Goal: Task Accomplishment & Management: Complete application form

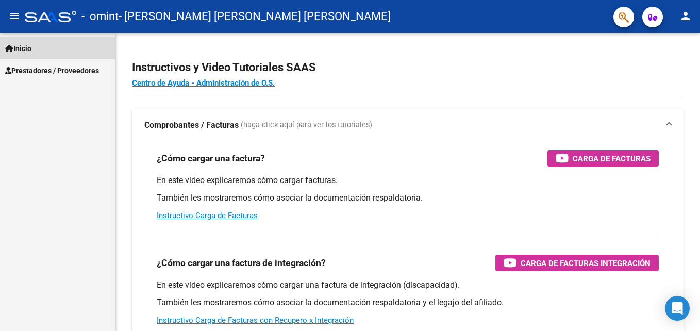
click at [31, 48] on span "Inicio" at bounding box center [18, 48] width 26 height 11
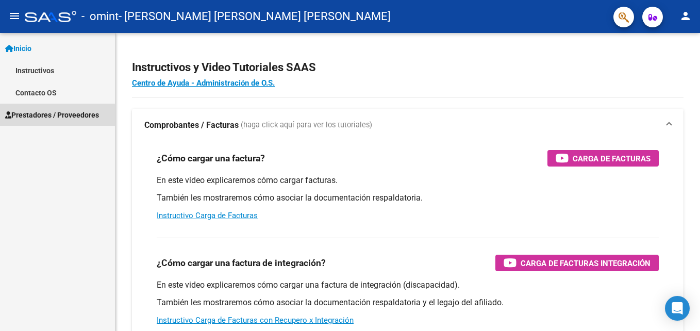
click at [46, 116] on span "Prestadores / Proveedores" at bounding box center [52, 114] width 94 height 11
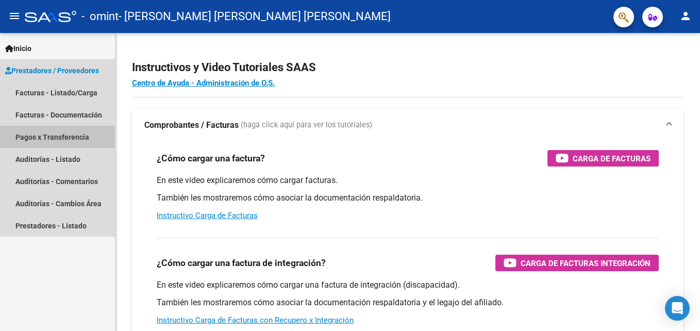
click at [51, 129] on link "Pagos x Transferencia" at bounding box center [57, 137] width 115 height 22
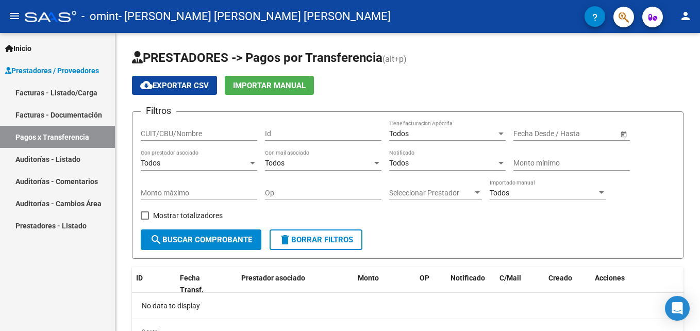
click at [55, 112] on link "Facturas - Documentación" at bounding box center [57, 115] width 115 height 22
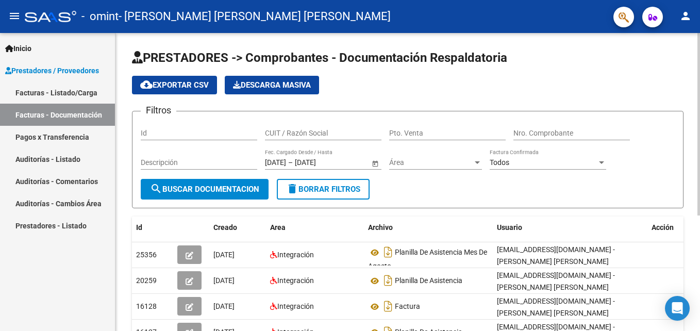
scroll to position [2, 0]
click at [683, 79] on div "cloud_download Exportar CSV Descarga Masiva" at bounding box center [408, 85] width 552 height 19
drag, startPoint x: 683, startPoint y: 79, endPoint x: 676, endPoint y: 107, distance: 28.8
click at [676, 107] on app-list-header "PRESTADORES -> Comprobantes - Documentación Respaldatoria cloud_download Export…" at bounding box center [408, 128] width 552 height 159
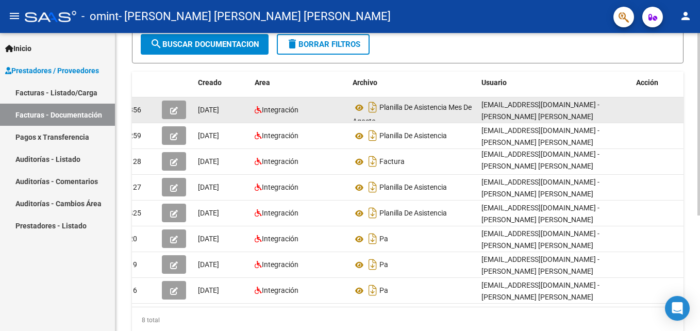
scroll to position [0, 0]
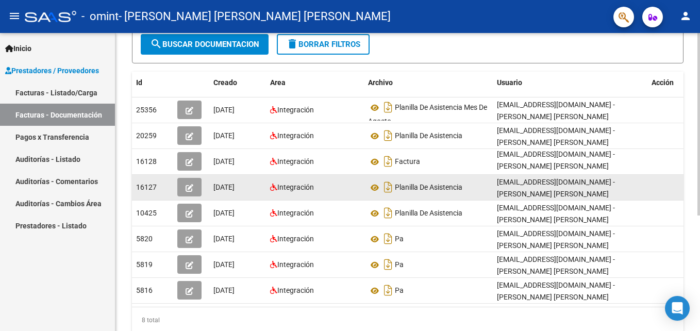
click at [143, 190] on span "16127" at bounding box center [146, 187] width 21 height 8
click at [189, 193] on button "button" at bounding box center [189, 187] width 24 height 19
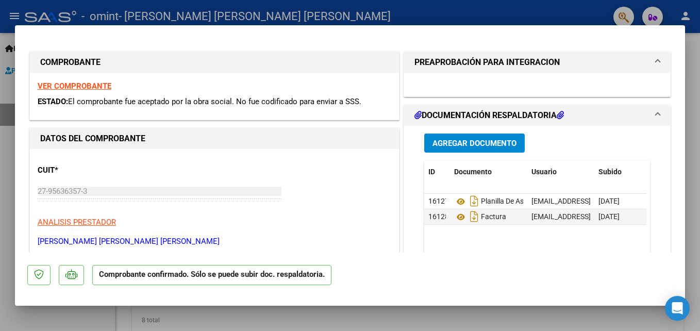
click at [217, 319] on div at bounding box center [350, 165] width 700 height 331
type input "$ 0,00"
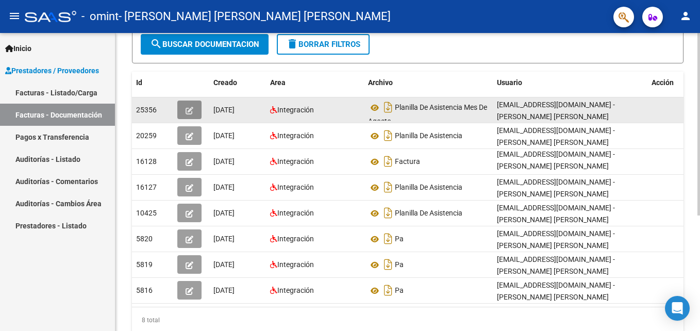
click at [196, 114] on button "button" at bounding box center [189, 110] width 24 height 19
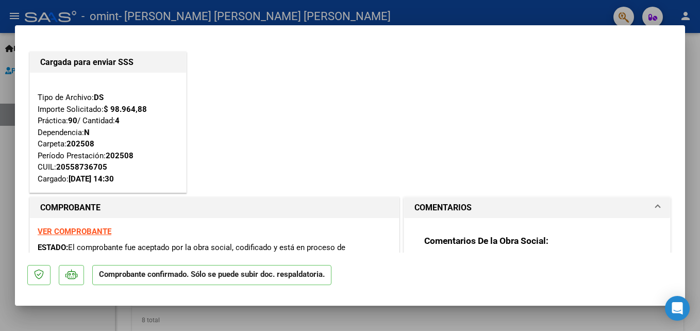
click at [210, 327] on div at bounding box center [350, 165] width 700 height 331
type input "$ 0,00"
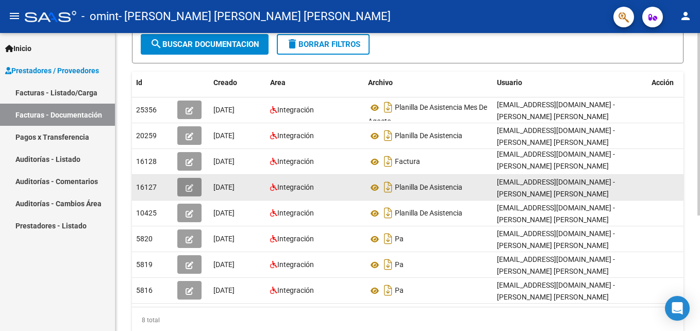
click at [197, 192] on button "button" at bounding box center [189, 187] width 24 height 19
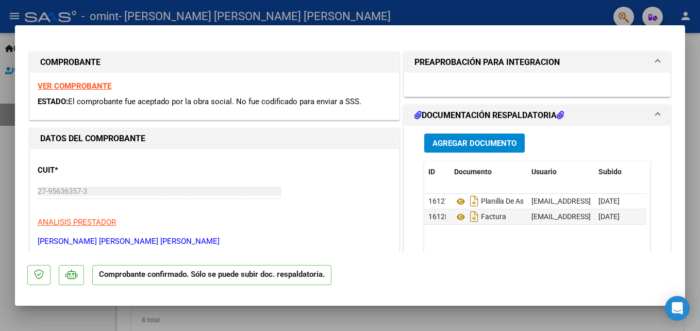
click at [134, 319] on div at bounding box center [350, 165] width 700 height 331
type input "$ 0,00"
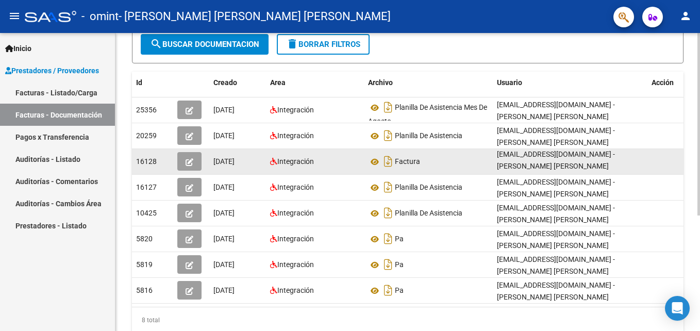
click at [195, 168] on button "button" at bounding box center [189, 161] width 24 height 19
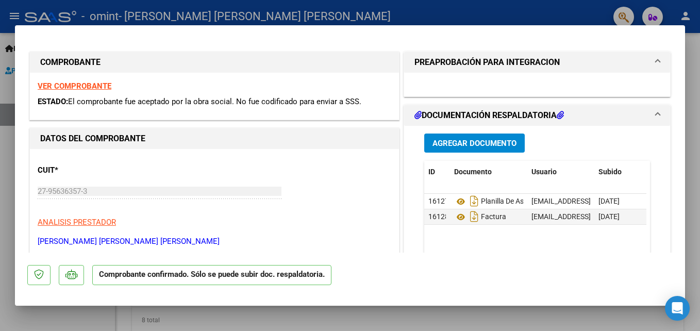
click at [176, 314] on div at bounding box center [350, 165] width 700 height 331
type input "$ 0,00"
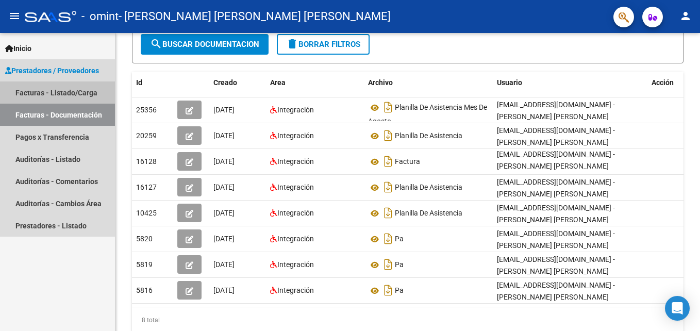
click at [58, 95] on link "Facturas - Listado/Carga" at bounding box center [57, 92] width 115 height 22
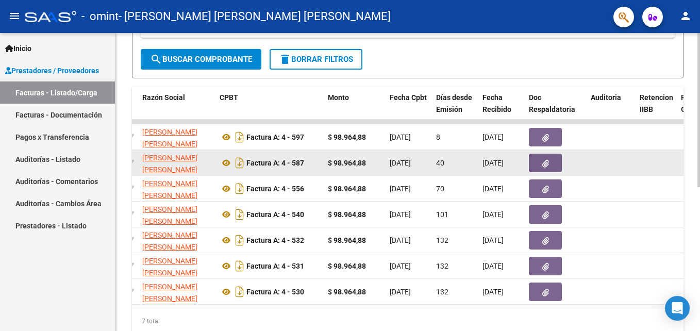
scroll to position [0, 278]
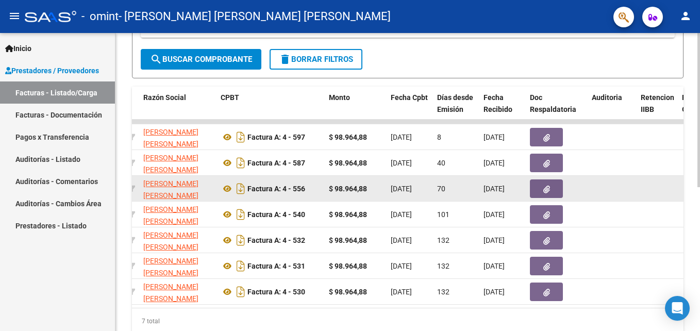
click at [557, 193] on button "button" at bounding box center [546, 188] width 33 height 19
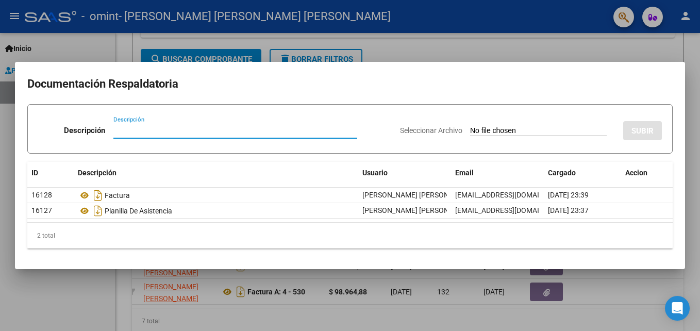
click at [611, 289] on div at bounding box center [350, 165] width 700 height 331
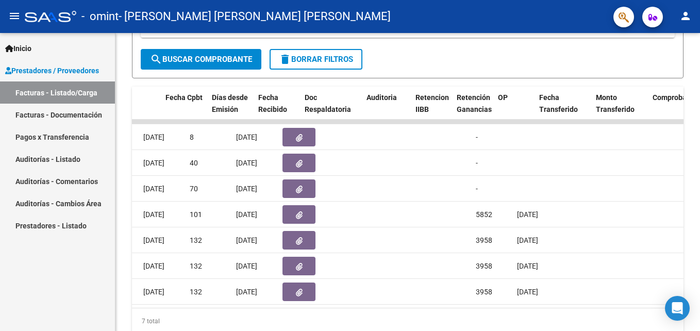
scroll to position [0, 528]
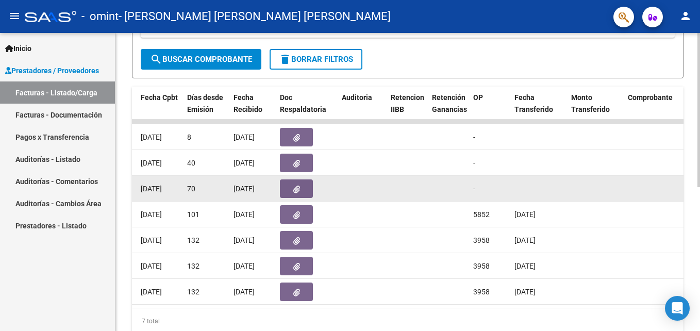
click at [601, 197] on datatable-body-cell at bounding box center [595, 188] width 57 height 25
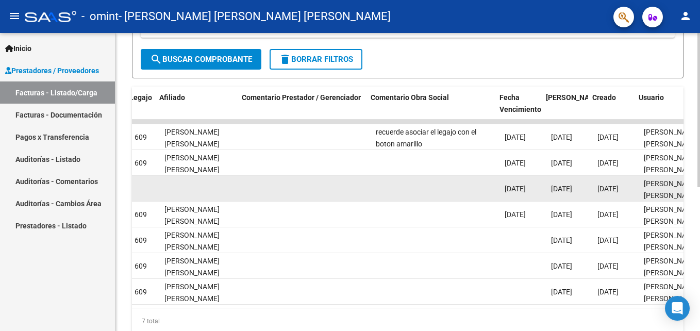
scroll to position [0, 1403]
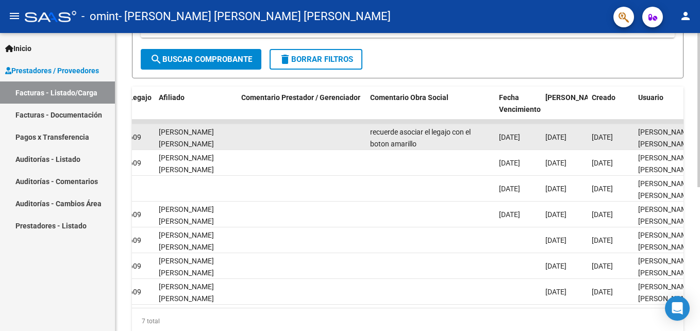
click at [395, 137] on div "recuerde asociar el legajo con el boton amarillo" at bounding box center [430, 137] width 121 height 22
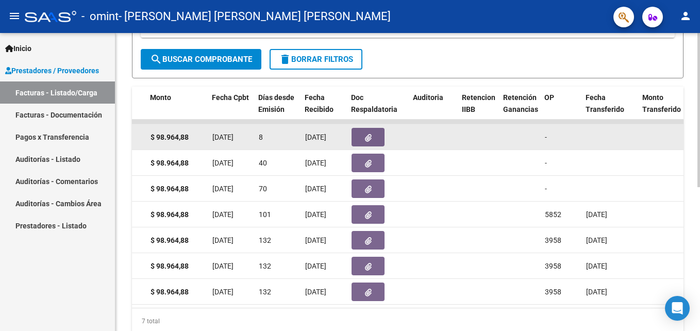
scroll to position [0, 457]
click at [368, 138] on icon "button" at bounding box center [367, 138] width 7 height 8
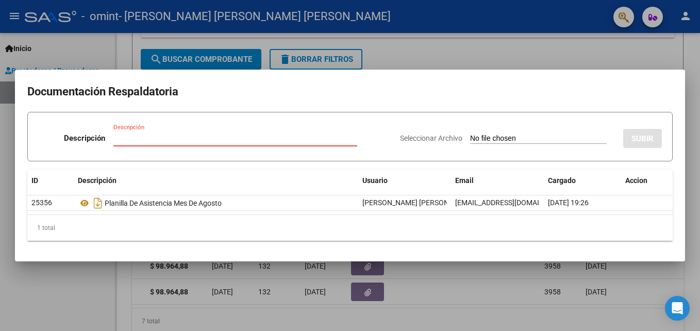
click at [565, 143] on input "Seleccionar Archivo" at bounding box center [538, 139] width 137 height 10
type input "C:\fakepath\27956363573_001_00004_00000597.pdf"
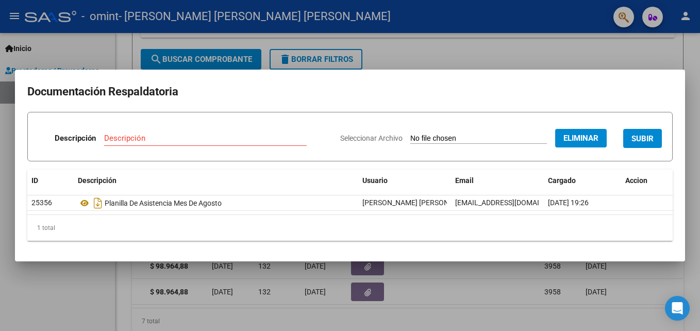
click at [289, 139] on input "Descripción" at bounding box center [205, 138] width 203 height 9
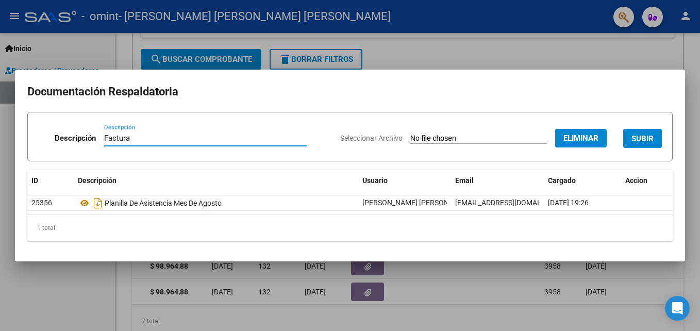
type input "Factura"
click at [650, 137] on span "SUBIR" at bounding box center [642, 138] width 22 height 9
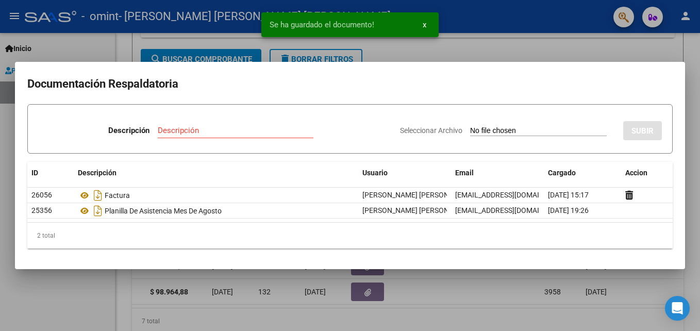
click at [583, 293] on div at bounding box center [350, 165] width 700 height 331
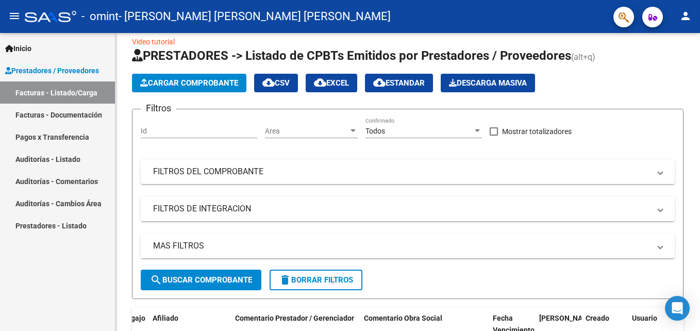
scroll to position [0, 0]
